Goal: Task Accomplishment & Management: Complete application form

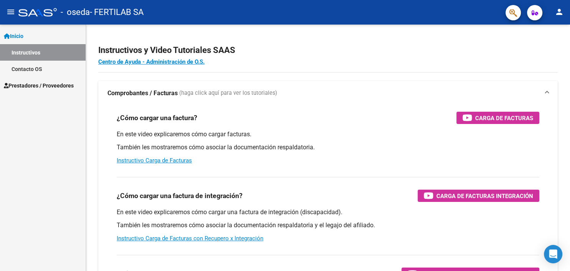
click at [44, 71] on link "Contacto OS" at bounding box center [43, 69] width 86 height 17
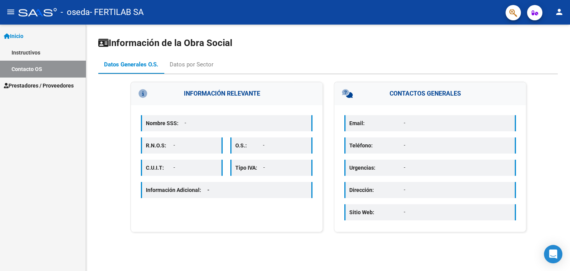
click at [48, 87] on span "Prestadores / Proveedores" at bounding box center [39, 85] width 70 height 8
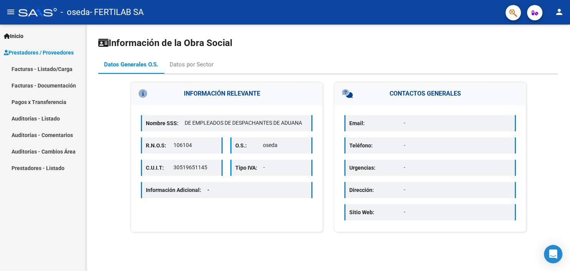
click at [43, 68] on link "Facturas - Listado/Carga" at bounding box center [43, 69] width 86 height 17
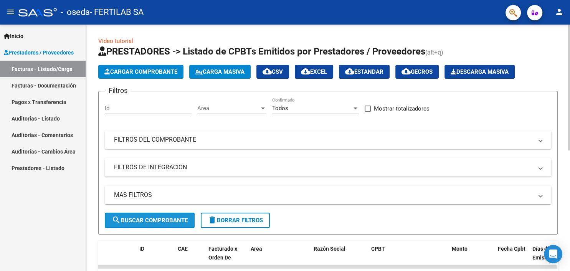
click at [158, 220] on span "search Buscar Comprobante" at bounding box center [150, 220] width 76 height 7
click at [150, 69] on span "Cargar Comprobante" at bounding box center [140, 71] width 73 height 7
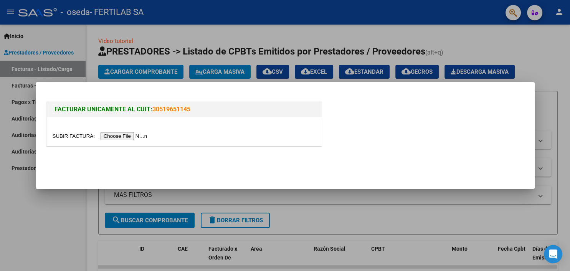
click at [65, 137] on input "file" at bounding box center [101, 136] width 97 height 8
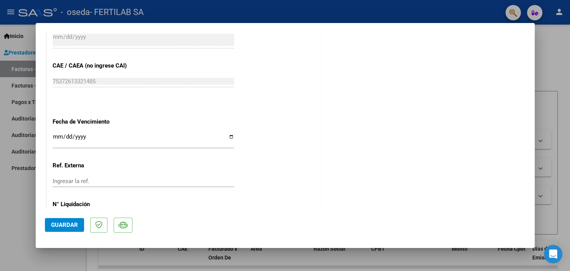
scroll to position [424, 0]
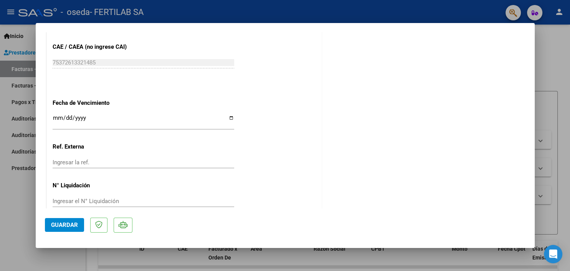
click at [102, 159] on input "Ingresar la ref." at bounding box center [144, 162] width 182 height 7
click at [92, 198] on input "Ingresar el N° Liquidación" at bounding box center [144, 201] width 182 height 7
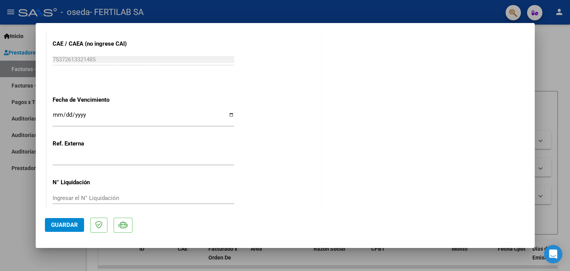
click at [156, 192] on div "Ingresar el N° Liquidación" at bounding box center [144, 198] width 182 height 12
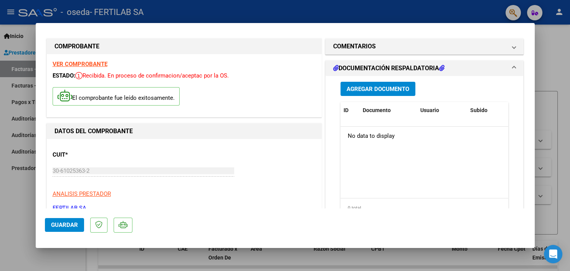
scroll to position [0, 0]
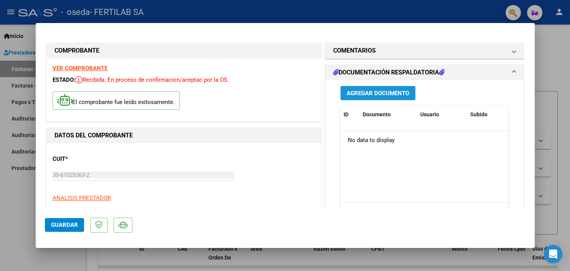
click at [380, 96] on span "Agregar Documento" at bounding box center [378, 93] width 63 height 7
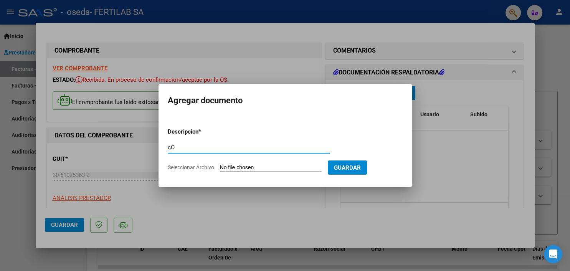
type input "c"
type input "Consulta fb6-2751"
click at [336, 165] on span "Guardar" at bounding box center [347, 167] width 27 height 7
click at [240, 167] on input "Seleccionar Archivo" at bounding box center [271, 167] width 102 height 7
type input "C:\fakepath\Respaldatoria de consulta.pdf"
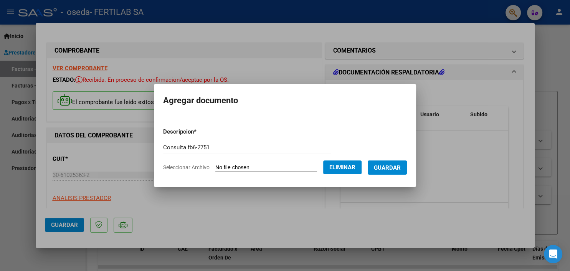
click at [393, 166] on span "Guardar" at bounding box center [387, 167] width 27 height 7
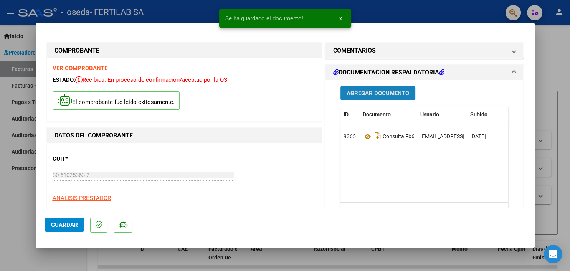
click at [385, 94] on span "Agregar Documento" at bounding box center [378, 93] width 63 height 7
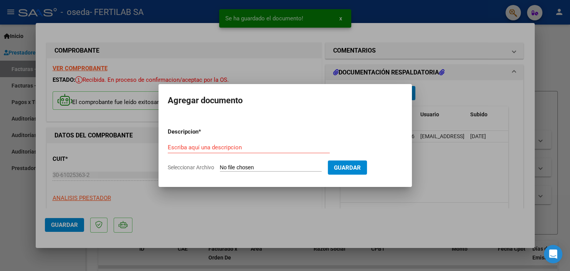
click at [234, 167] on input "Seleccionar Archivo" at bounding box center [271, 167] width 102 height 7
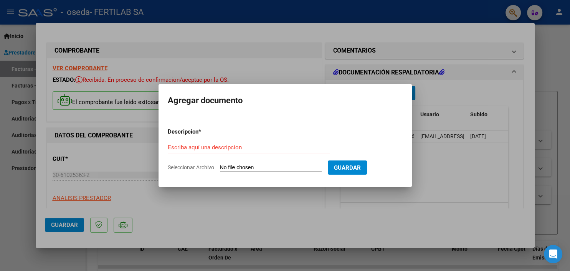
type input "C:\fakepath\OSEDA. VLRS CONVENIO VIGENCIA [DATE].pdf"
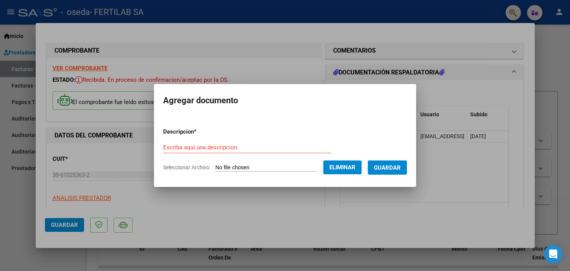
click at [356, 164] on span "Eliminar" at bounding box center [342, 167] width 26 height 7
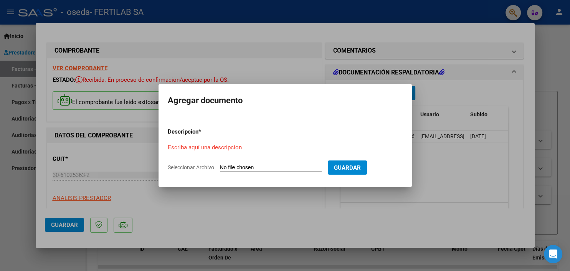
click at [237, 167] on input "Seleccionar Archivo" at bounding box center [271, 167] width 102 height 7
type input "C:\fakepath\OSEDA. VLRS CONVENIO VIGENCIA [DATE].pdf"
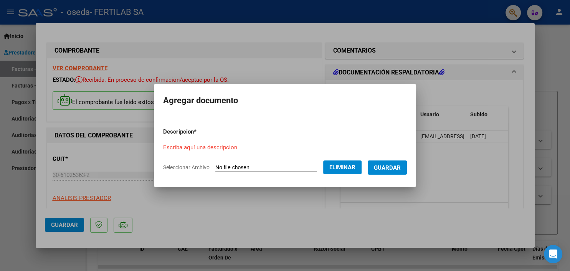
click at [262, 178] on form "Descripcion * Escriba aquí una descripcion Seleccionar Archivo Eliminar Guardar" at bounding box center [285, 150] width 244 height 56
click at [374, 171] on span "Guardar" at bounding box center [387, 167] width 27 height 7
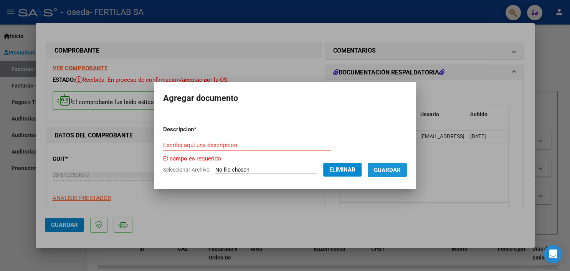
drag, startPoint x: 157, startPoint y: 179, endPoint x: 160, endPoint y: 160, distance: 18.7
click at [163, 169] on form "Descripcion * Escriba aquí una descripcion El campo es requerido Seleccionar Ar…" at bounding box center [285, 149] width 244 height 61
click at [163, 142] on input "Escriba aquí una descripcion" at bounding box center [247, 145] width 168 height 7
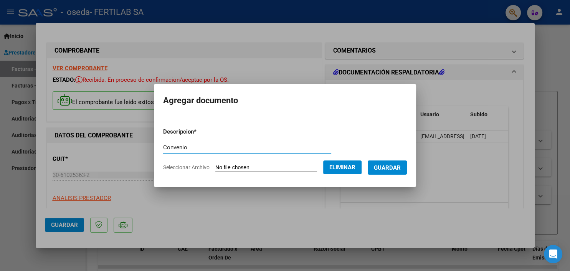
type input "Convenio"
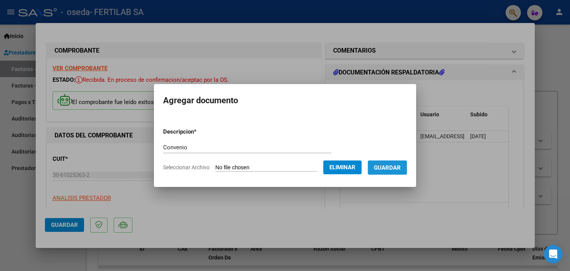
click at [374, 171] on span "Guardar" at bounding box center [387, 167] width 27 height 7
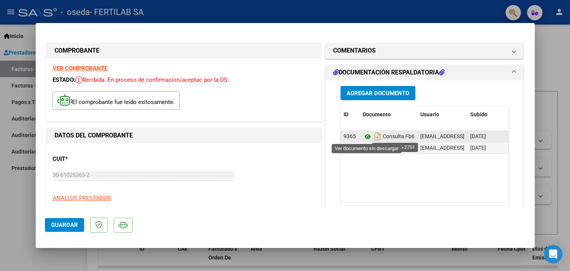
click at [369, 136] on icon at bounding box center [368, 136] width 10 height 9
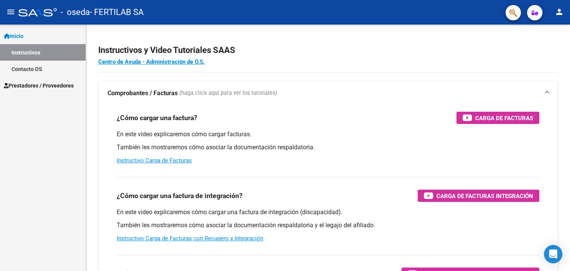
click at [40, 68] on link "Contacto OS" at bounding box center [43, 69] width 86 height 17
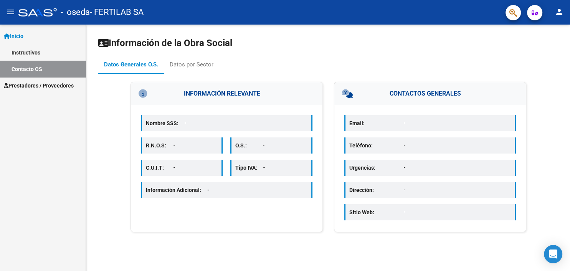
click at [43, 83] on span "Prestadores / Proveedores" at bounding box center [39, 85] width 70 height 8
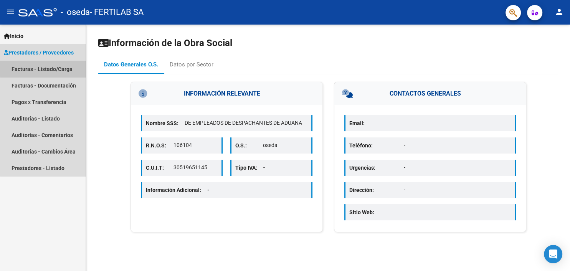
click at [55, 67] on link "Facturas - Listado/Carga" at bounding box center [43, 69] width 86 height 17
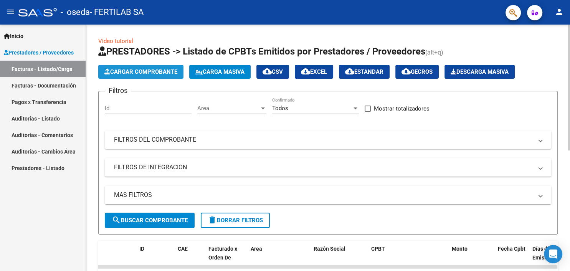
click at [145, 70] on span "Cargar Comprobante" at bounding box center [140, 71] width 73 height 7
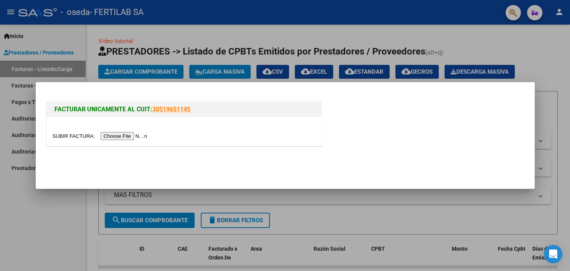
click at [69, 134] on input "file" at bounding box center [101, 136] width 97 height 8
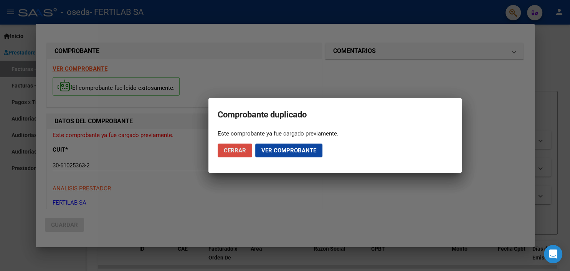
click at [234, 148] on span "Cerrar" at bounding box center [235, 150] width 22 height 7
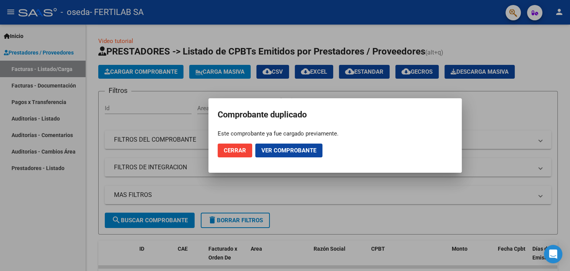
click at [234, 147] on span "Cerrar" at bounding box center [235, 150] width 22 height 7
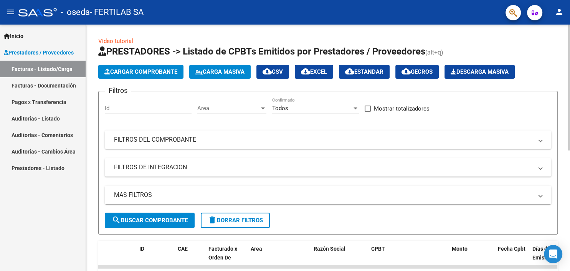
scroll to position [127, 0]
